Goal: Task Accomplishment & Management: Manage account settings

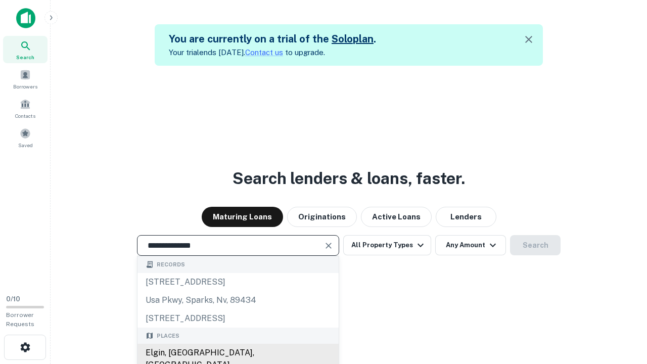
click at [238, 353] on div "Elgin, [GEOGRAPHIC_DATA], [GEOGRAPHIC_DATA]" at bounding box center [238, 359] width 201 height 30
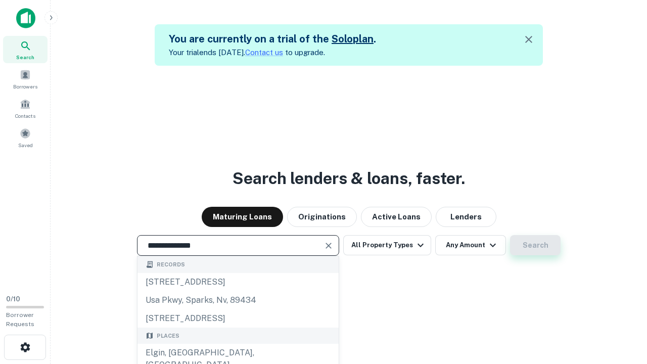
type input "**********"
click at [535, 245] on button "Search" at bounding box center [535, 245] width 51 height 20
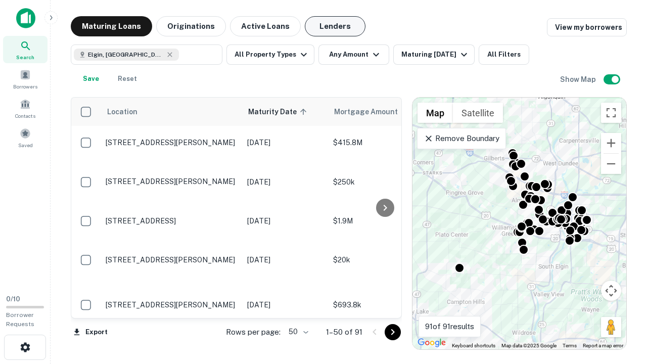
click at [335, 26] on button "Lenders" at bounding box center [335, 26] width 61 height 20
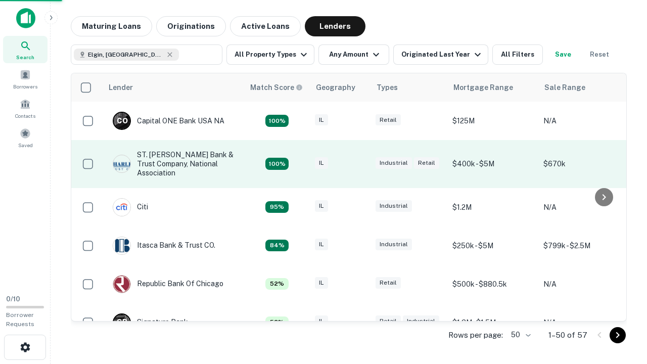
click at [359, 164] on div "IL" at bounding box center [340, 164] width 51 height 14
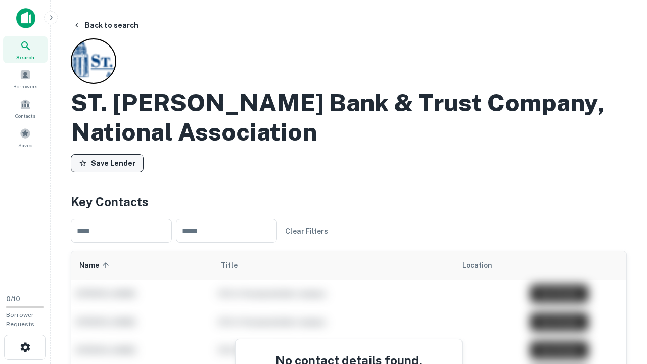
click at [107, 163] on button "Save Lender" at bounding box center [107, 163] width 73 height 18
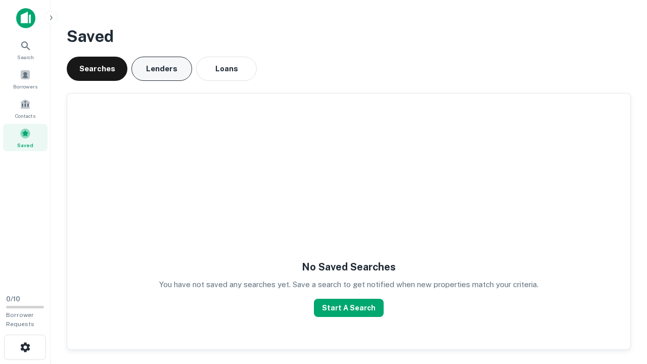
click at [162, 69] on button "Lenders" at bounding box center [161, 69] width 61 height 24
